Goal: Task Accomplishment & Management: Manage account settings

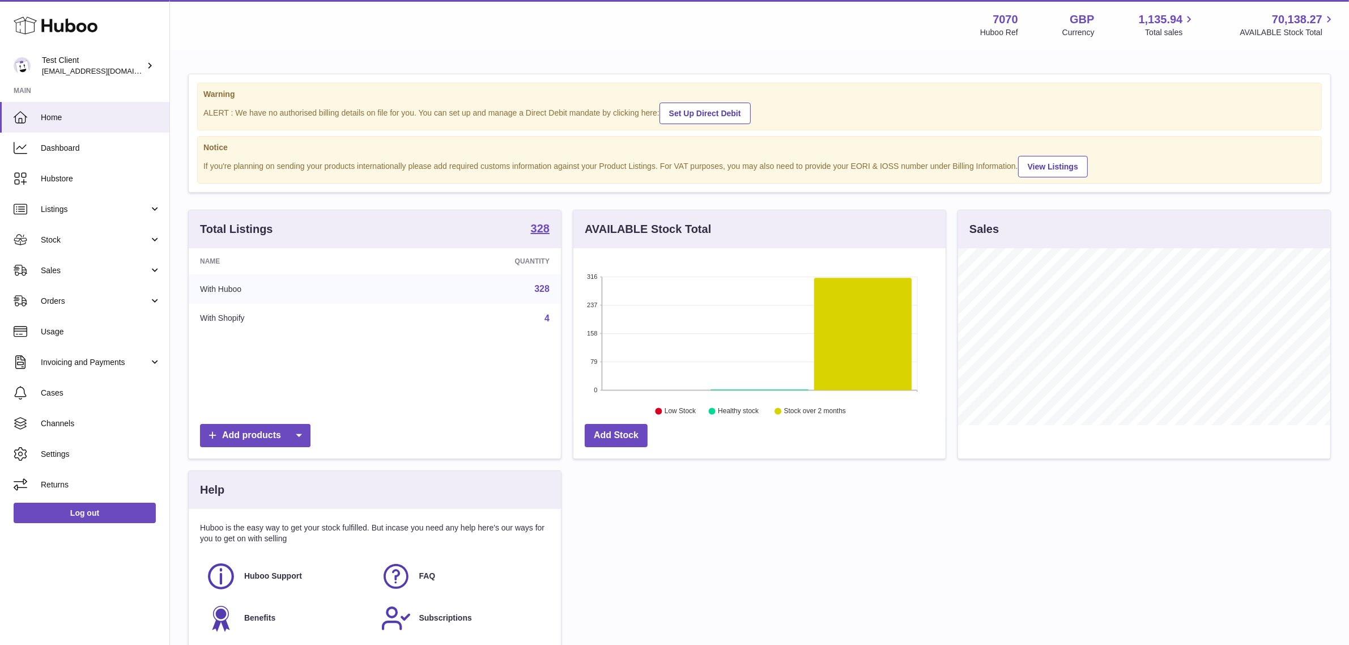
scroll to position [176, 372]
click at [69, 425] on span "Channels" at bounding box center [101, 423] width 120 height 11
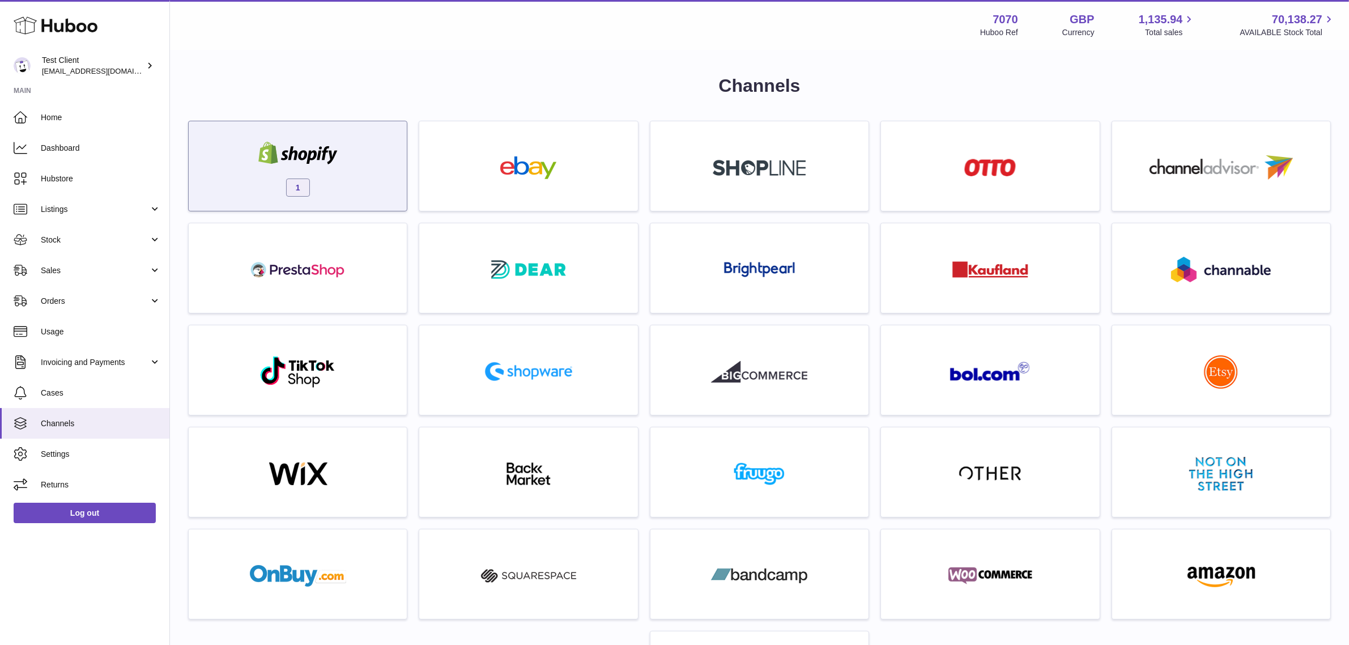
click at [355, 144] on div "1" at bounding box center [297, 169] width 207 height 73
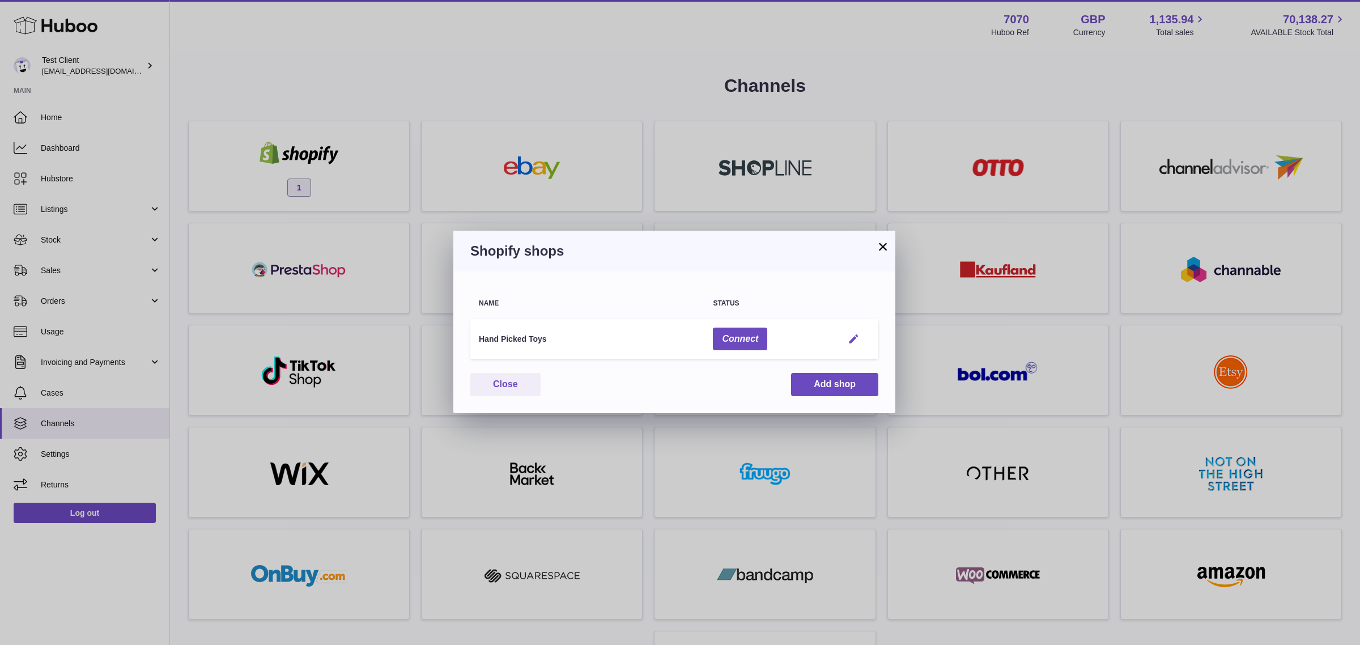
click at [854, 333] on em "button" at bounding box center [854, 339] width 12 height 12
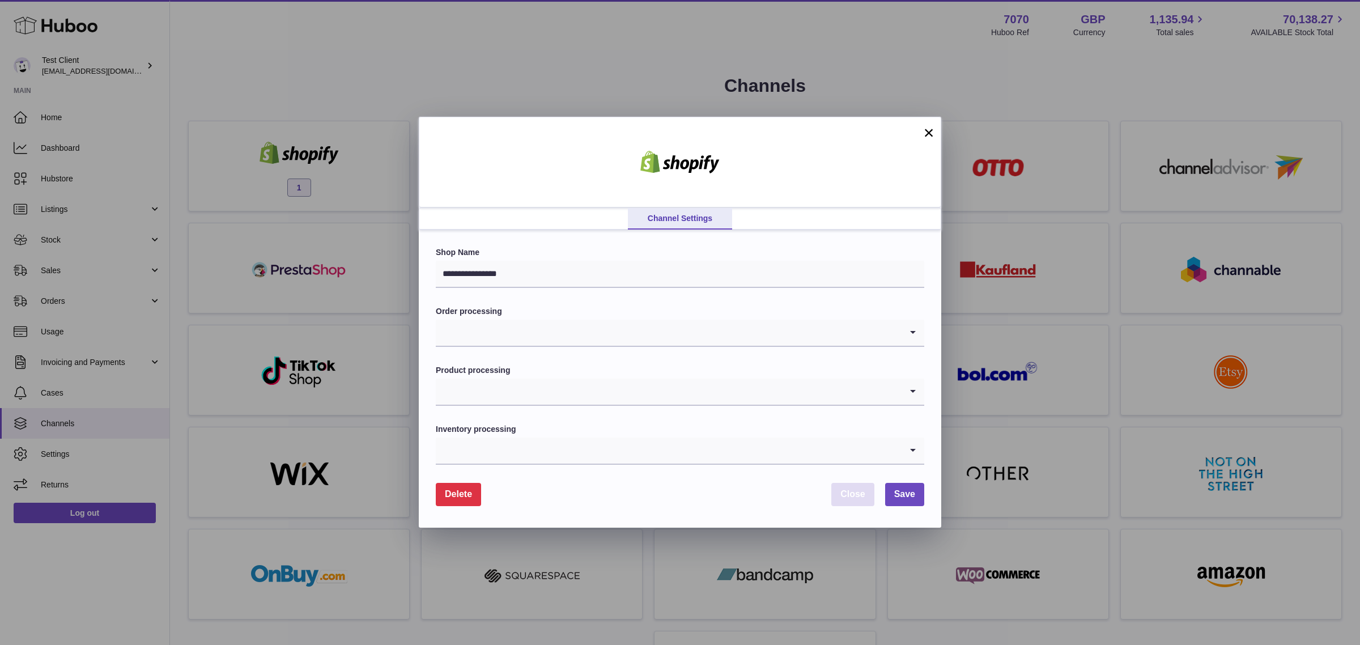
click at [838, 500] on button "Close" at bounding box center [852, 494] width 43 height 23
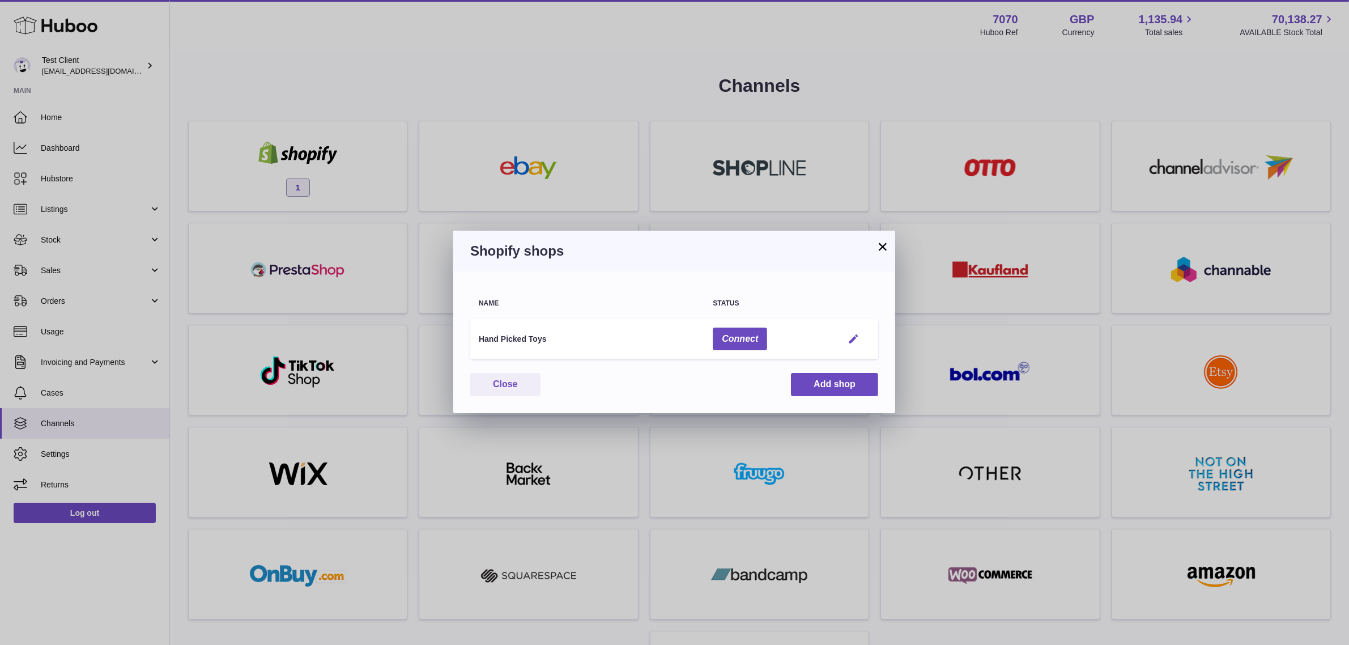
click at [857, 340] on em "button" at bounding box center [854, 339] width 12 height 12
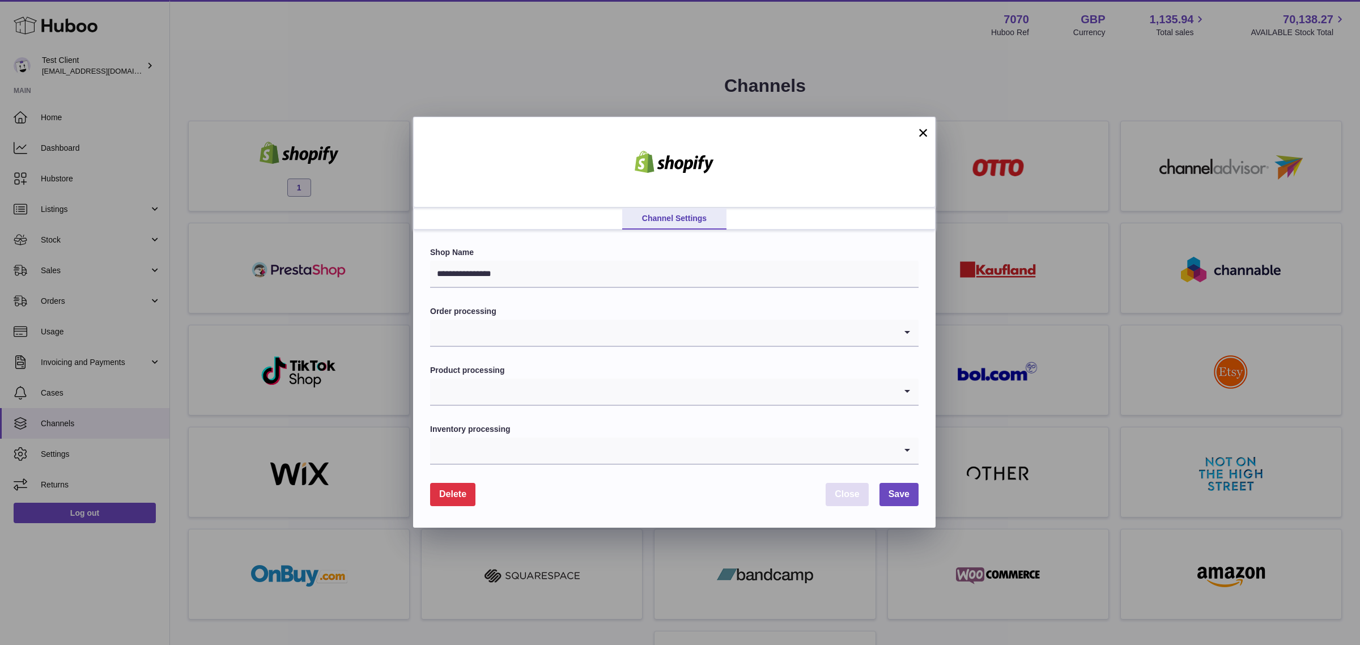
click at [853, 490] on span "Close" at bounding box center [846, 494] width 25 height 10
